Goal: Task Accomplishment & Management: Complete application form

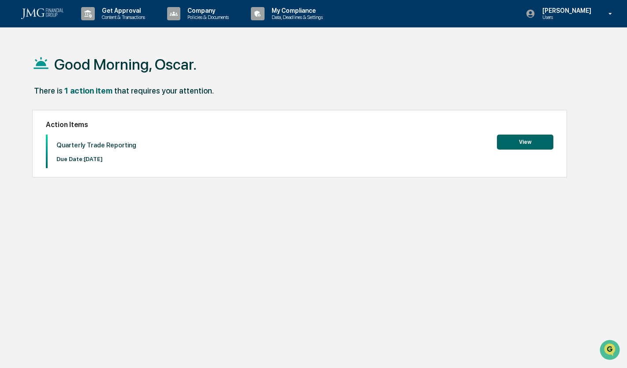
click at [536, 142] on button "View" at bounding box center [525, 142] width 56 height 15
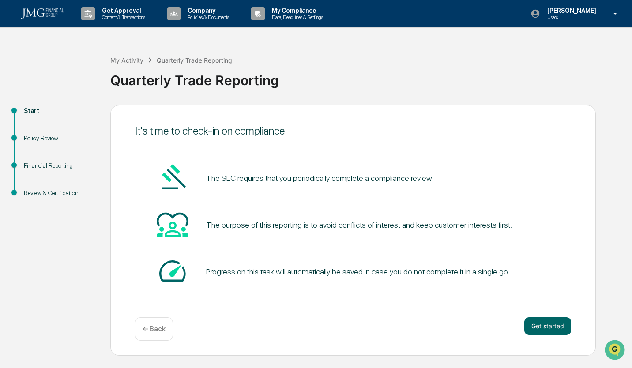
click at [542, 324] on button "Get started" at bounding box center [547, 326] width 47 height 18
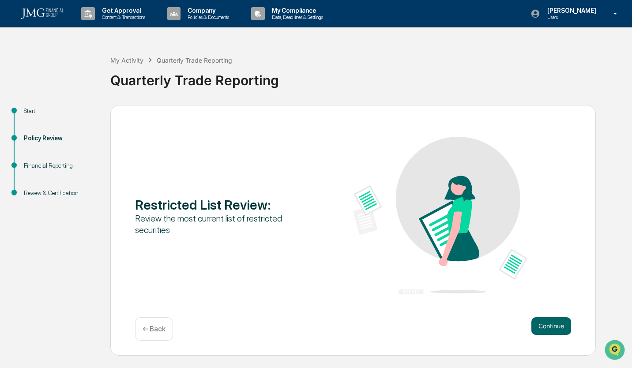
click at [542, 326] on button "Continue" at bounding box center [551, 326] width 40 height 18
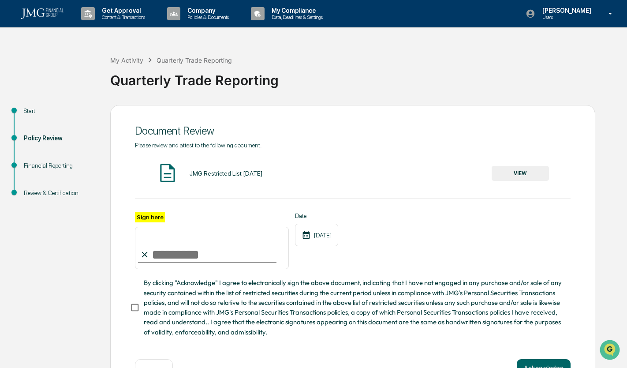
click at [190, 254] on input "Sign here" at bounding box center [212, 248] width 154 height 42
type input "**********"
click at [565, 365] on button "Acknowledge" at bounding box center [544, 368] width 54 height 18
click at [525, 173] on button "VIEW" at bounding box center [520, 173] width 57 height 15
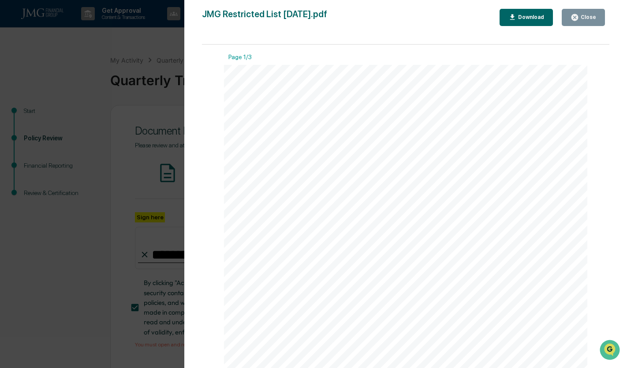
click at [591, 22] on button "Close" at bounding box center [583, 17] width 43 height 17
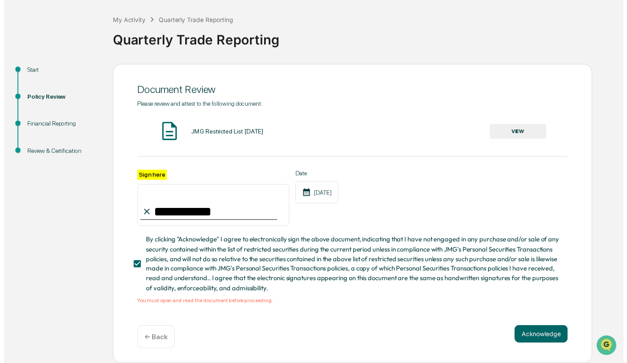
scroll to position [44, 0]
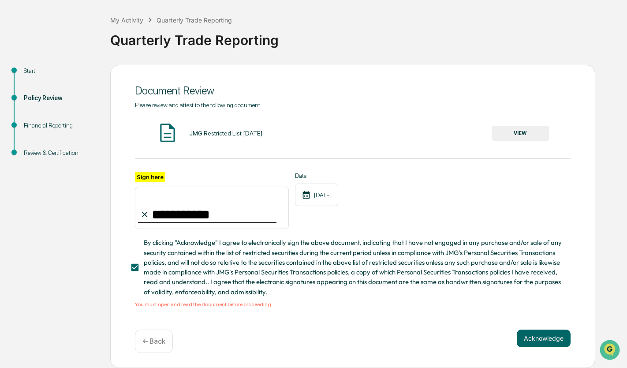
click at [548, 340] on button "Acknowledge" at bounding box center [544, 338] width 54 height 18
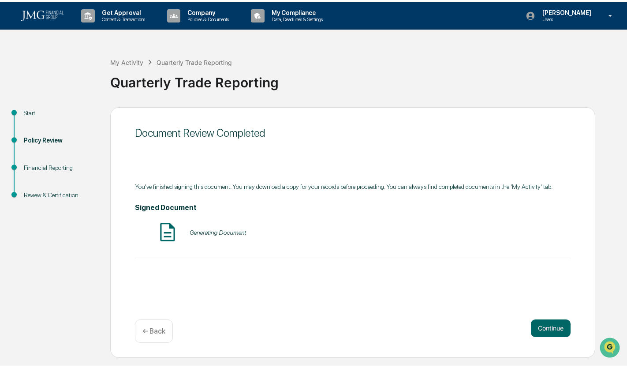
scroll to position [0, 0]
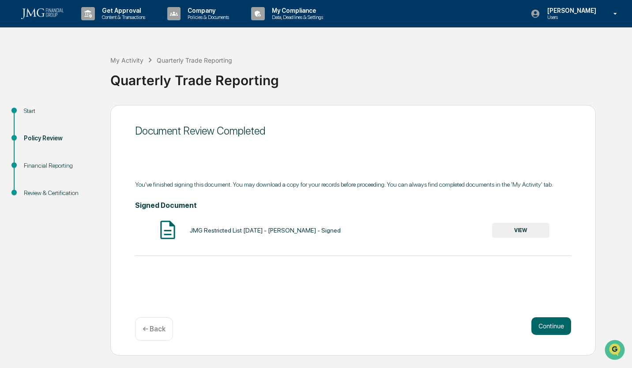
click at [562, 319] on button "Continue" at bounding box center [551, 326] width 40 height 18
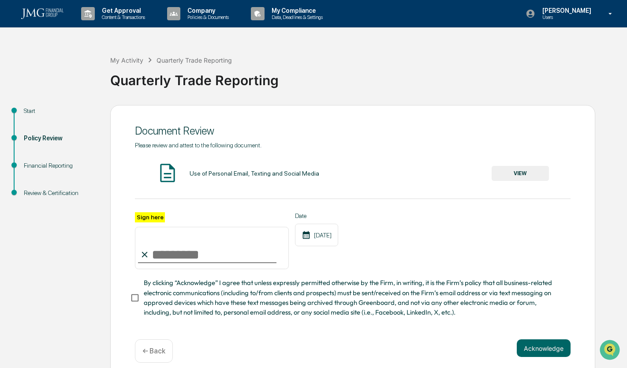
click at [188, 258] on input "Sign here" at bounding box center [212, 248] width 154 height 42
type input "**********"
click at [530, 347] on button "Acknowledge" at bounding box center [544, 348] width 54 height 18
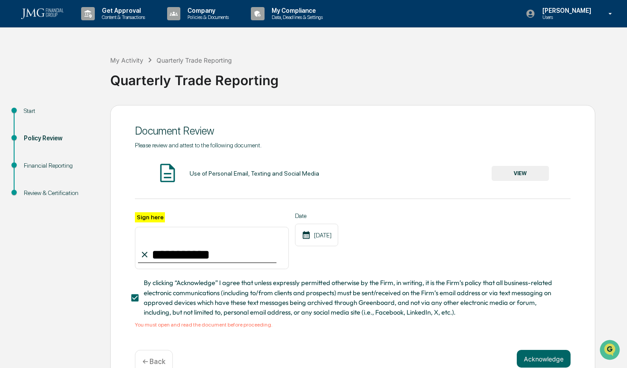
click at [532, 176] on button "VIEW" at bounding box center [520, 173] width 57 height 15
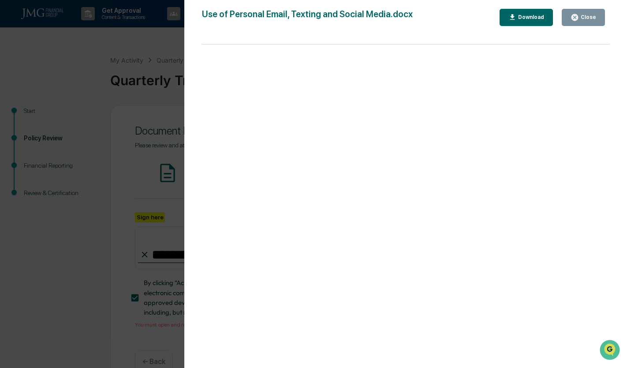
click at [588, 8] on div "Version History [DATE] 05:53 PM [PERSON_NAME] [PERSON_NAME] Use of Personal Ema…" at bounding box center [405, 192] width 443 height 385
click at [584, 15] on div "Close" at bounding box center [587, 17] width 17 height 6
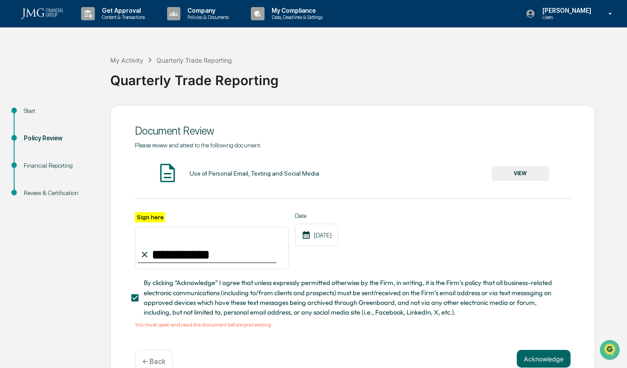
click at [535, 363] on button "Acknowledge" at bounding box center [544, 359] width 54 height 18
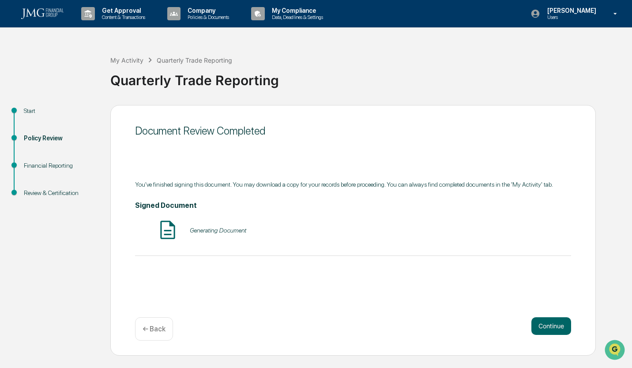
click at [540, 325] on button "Continue" at bounding box center [551, 326] width 40 height 18
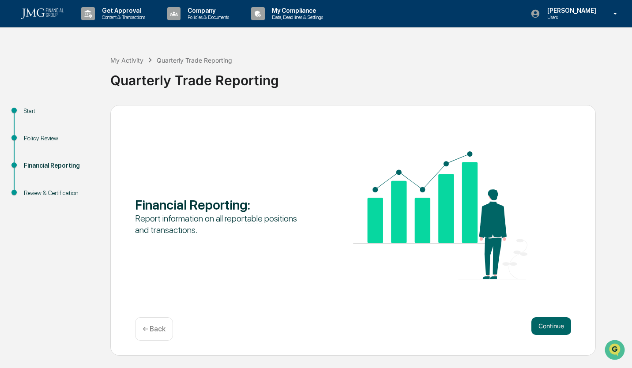
click at [540, 325] on button "Continue" at bounding box center [551, 326] width 40 height 18
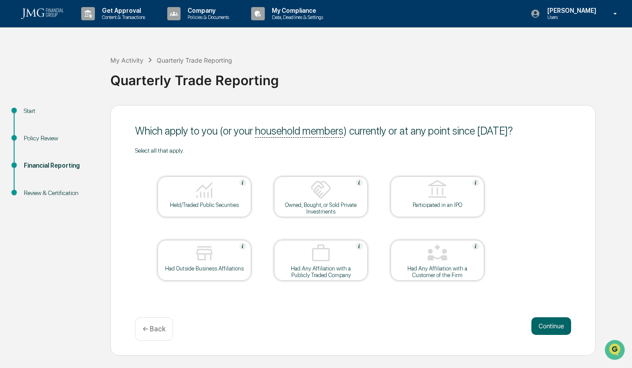
click at [228, 204] on div "Held/Traded Public Securities" at bounding box center [204, 205] width 79 height 7
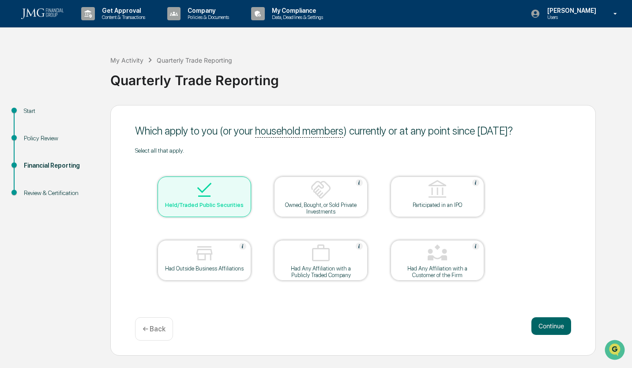
click at [550, 327] on button "Continue" at bounding box center [551, 326] width 40 height 18
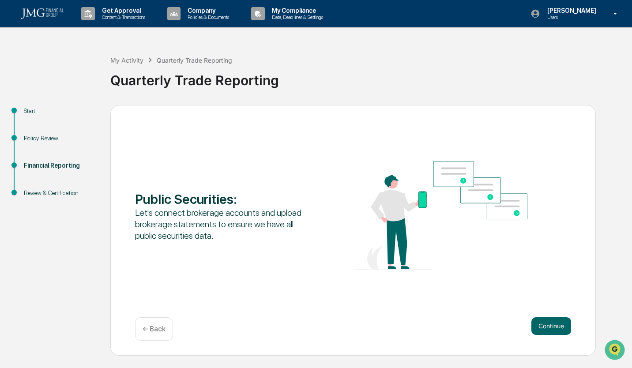
click at [550, 327] on button "Continue" at bounding box center [551, 326] width 40 height 18
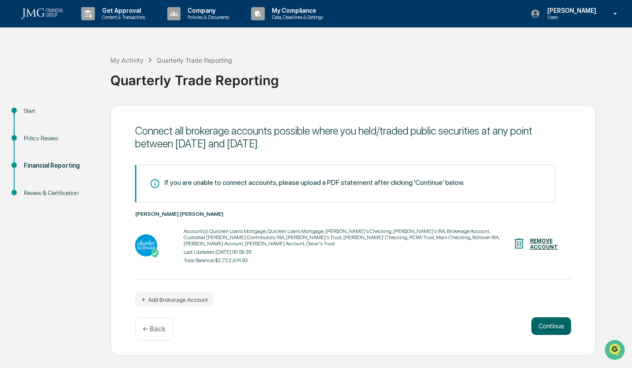
click at [550, 327] on button "Continue" at bounding box center [551, 326] width 40 height 18
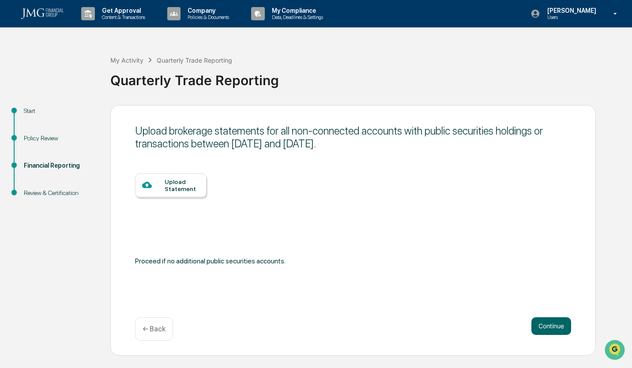
click at [550, 328] on button "Continue" at bounding box center [551, 326] width 40 height 18
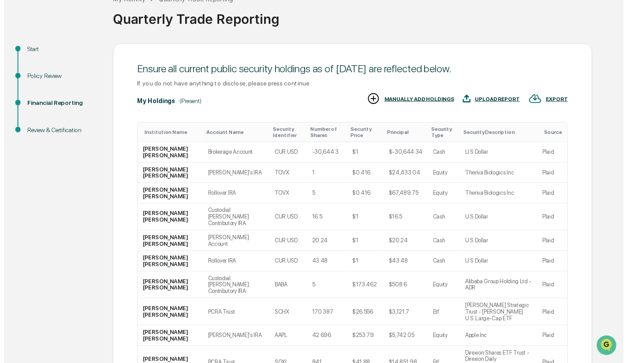
scroll to position [127, 0]
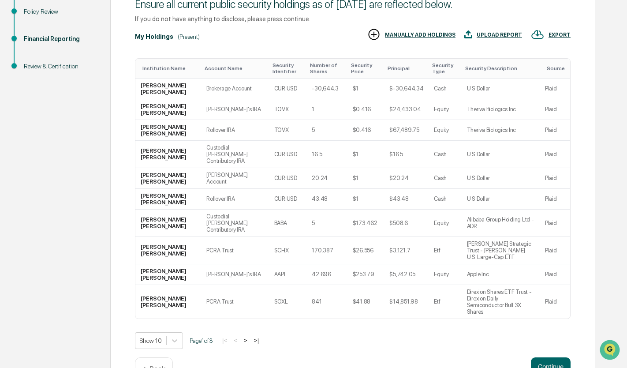
click at [545, 357] on button "Continue" at bounding box center [551, 366] width 40 height 18
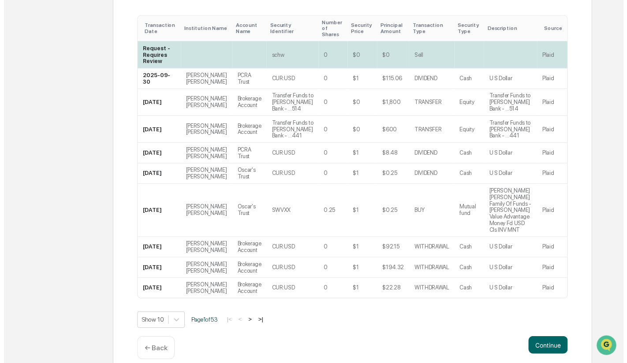
scroll to position [220, 0]
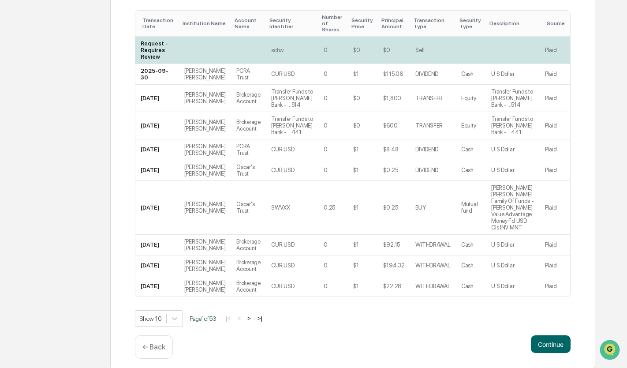
click at [556, 343] on button "Continue" at bounding box center [551, 344] width 40 height 18
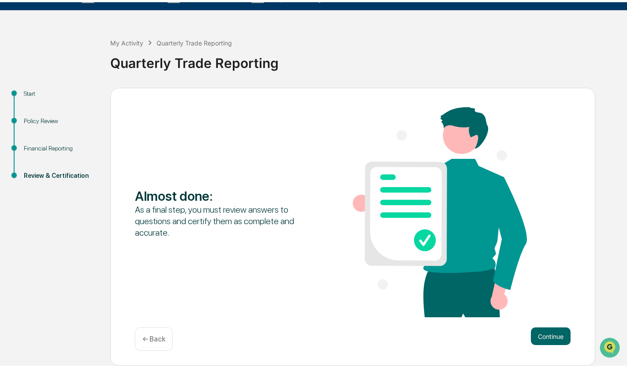
scroll to position [0, 0]
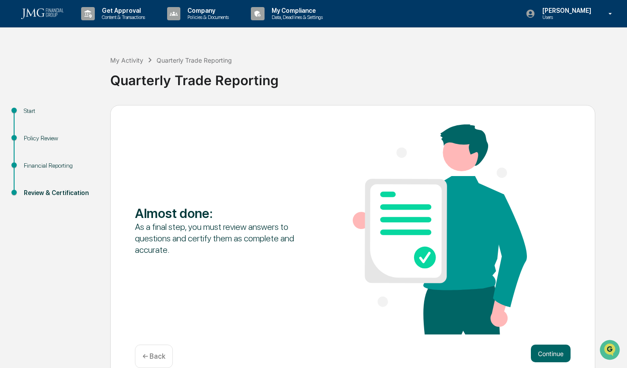
click at [548, 352] on button "Continue" at bounding box center [551, 353] width 40 height 18
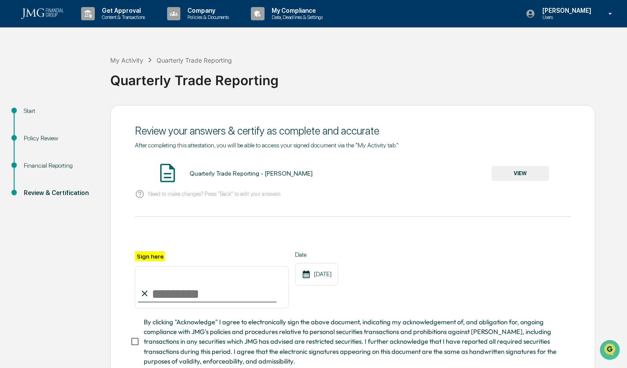
click at [188, 289] on input "Sign here" at bounding box center [212, 287] width 154 height 42
type input "**********"
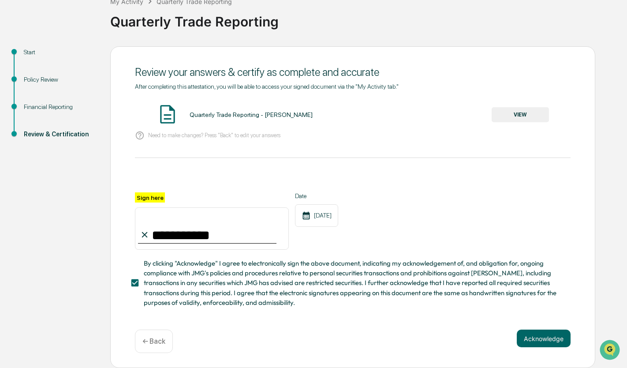
click at [540, 337] on button "Acknowledge" at bounding box center [544, 338] width 54 height 18
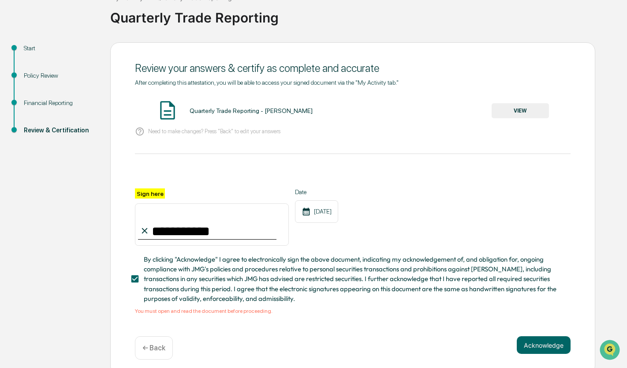
click at [520, 109] on button "VIEW" at bounding box center [520, 110] width 57 height 15
